Goal: Transaction & Acquisition: Purchase product/service

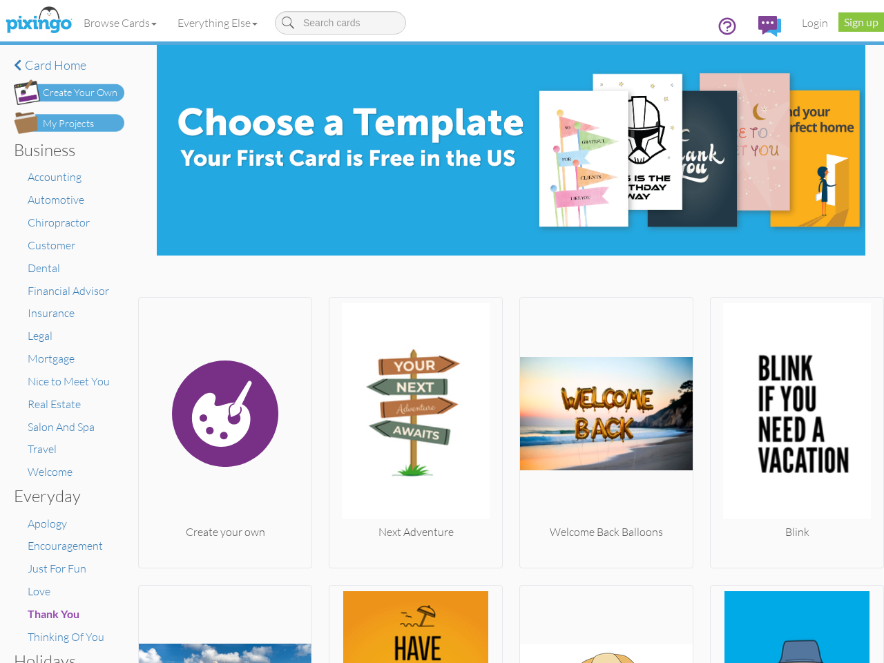
click at [442, 332] on img at bounding box center [415, 413] width 173 height 221
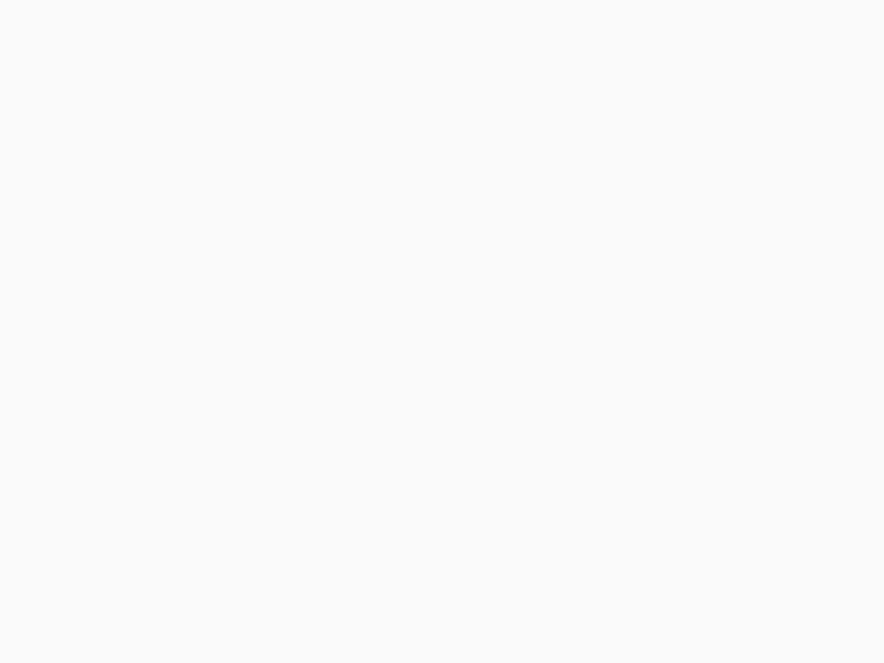
click at [121, 23] on body at bounding box center [442, 331] width 884 height 663
click at [220, 23] on body at bounding box center [442, 331] width 884 height 663
click at [224, 429] on body at bounding box center [442, 331] width 884 height 663
click at [412, 429] on body at bounding box center [442, 331] width 884 height 663
click at [599, 429] on body at bounding box center [442, 331] width 884 height 663
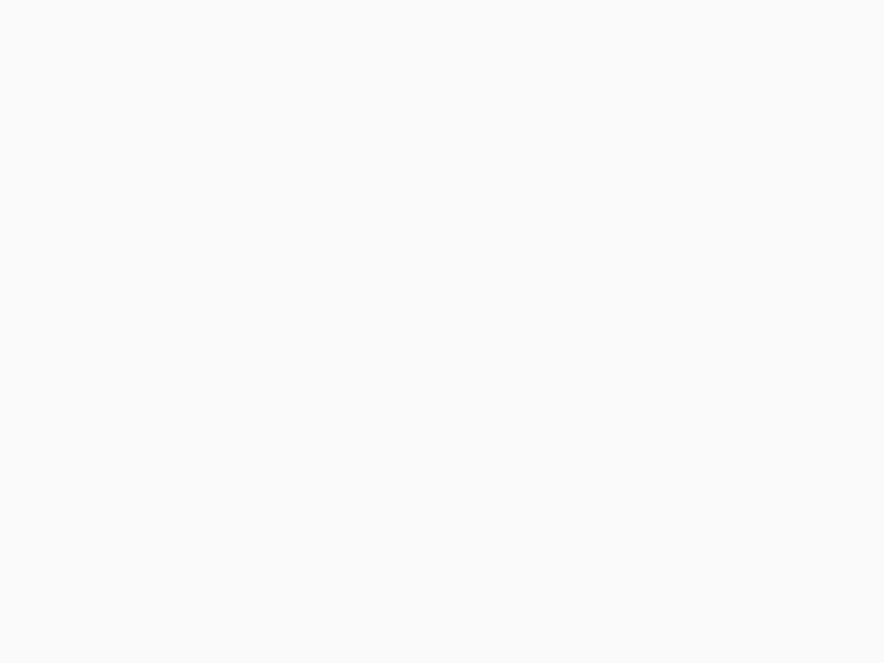
click at [787, 429] on body at bounding box center [442, 331] width 884 height 663
click at [224, 622] on body at bounding box center [442, 331] width 884 height 663
click at [412, 622] on body at bounding box center [442, 331] width 884 height 663
click at [599, 622] on body at bounding box center [442, 331] width 884 height 663
